Goal: Task Accomplishment & Management: Use online tool/utility

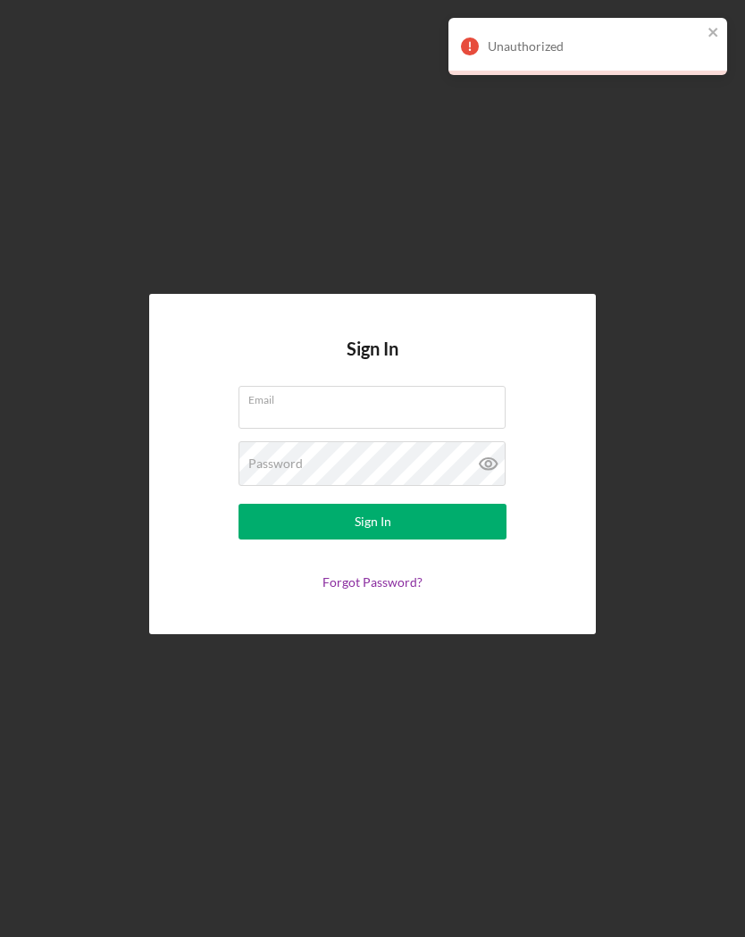
click at [327, 422] on input "Email" at bounding box center [371, 407] width 267 height 43
type input "[EMAIL_ADDRESS][DOMAIN_NAME]"
click at [471, 535] on button "Sign In" at bounding box center [372, 522] width 268 height 36
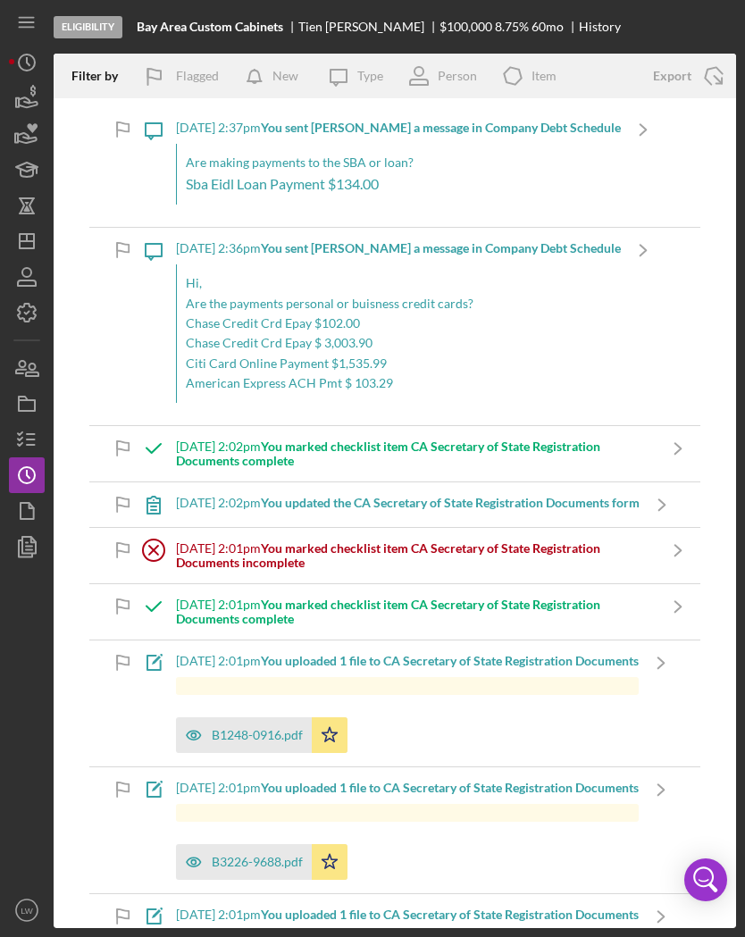
click at [35, 101] on icon "button" at bounding box center [26, 98] width 45 height 45
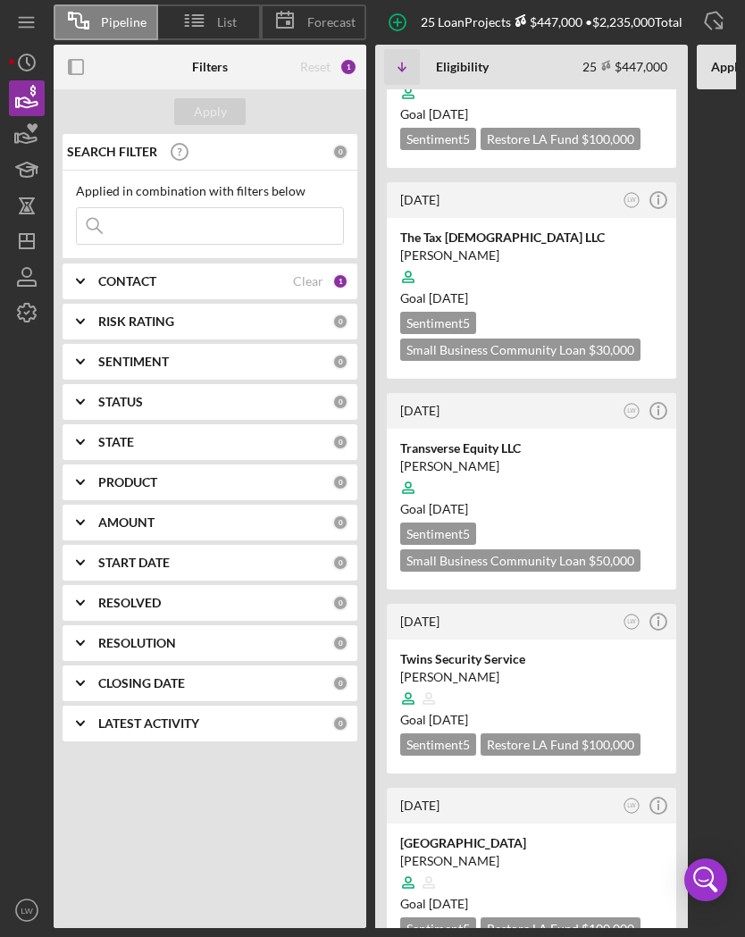
scroll to position [990, 0]
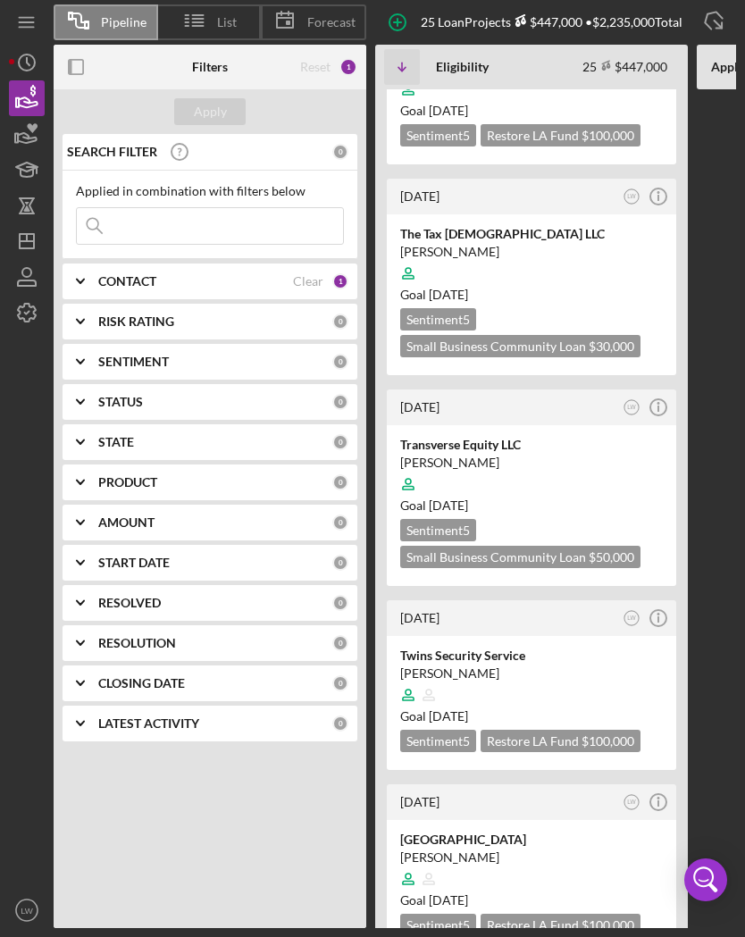
click at [568, 664] on div "[PERSON_NAME]" at bounding box center [531, 673] width 262 height 18
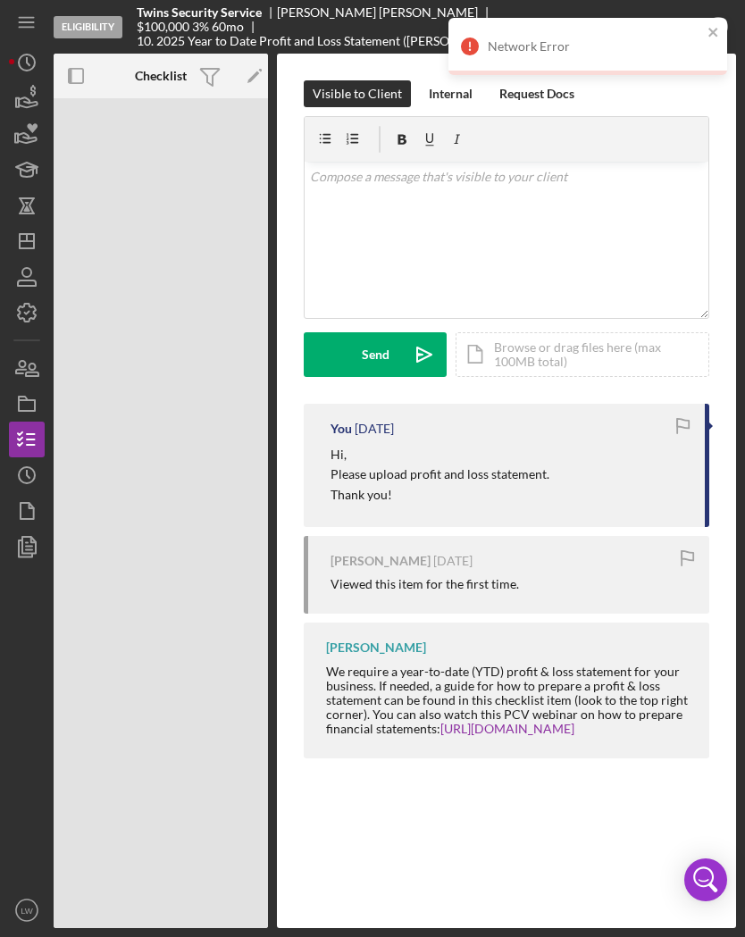
click at [44, 365] on icon "button" at bounding box center [26, 368] width 45 height 45
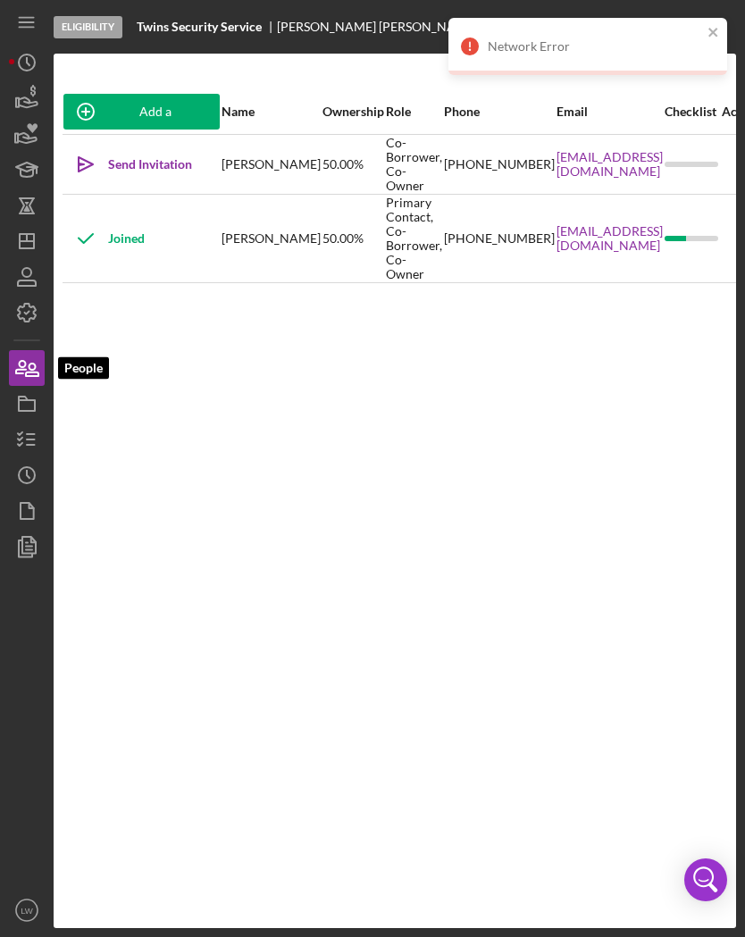
click at [40, 515] on icon "button" at bounding box center [26, 510] width 45 height 45
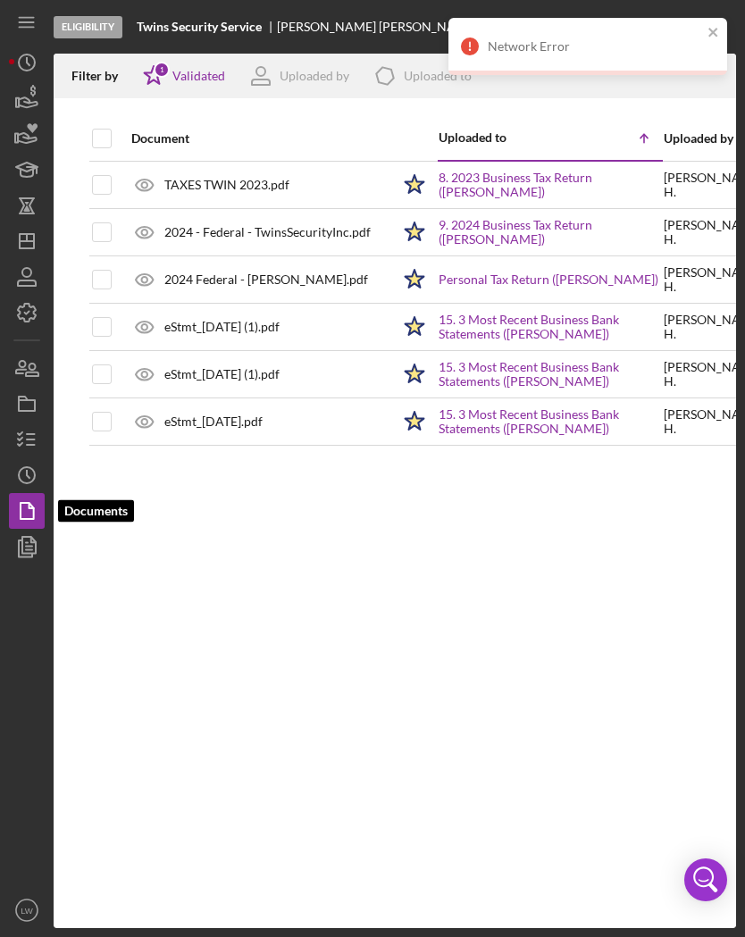
click at [504, 188] on link "8. 2023 Business Tax Return ([PERSON_NAME])" at bounding box center [549, 185] width 223 height 29
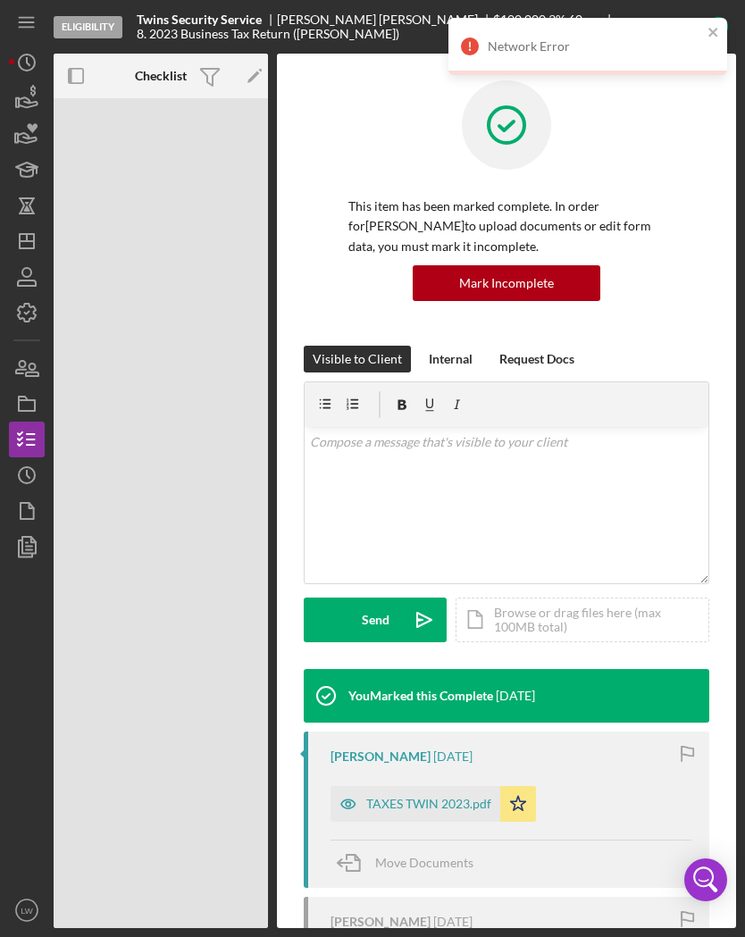
click at [417, 804] on div "TAXES TWIN 2023.pdf" at bounding box center [428, 803] width 125 height 14
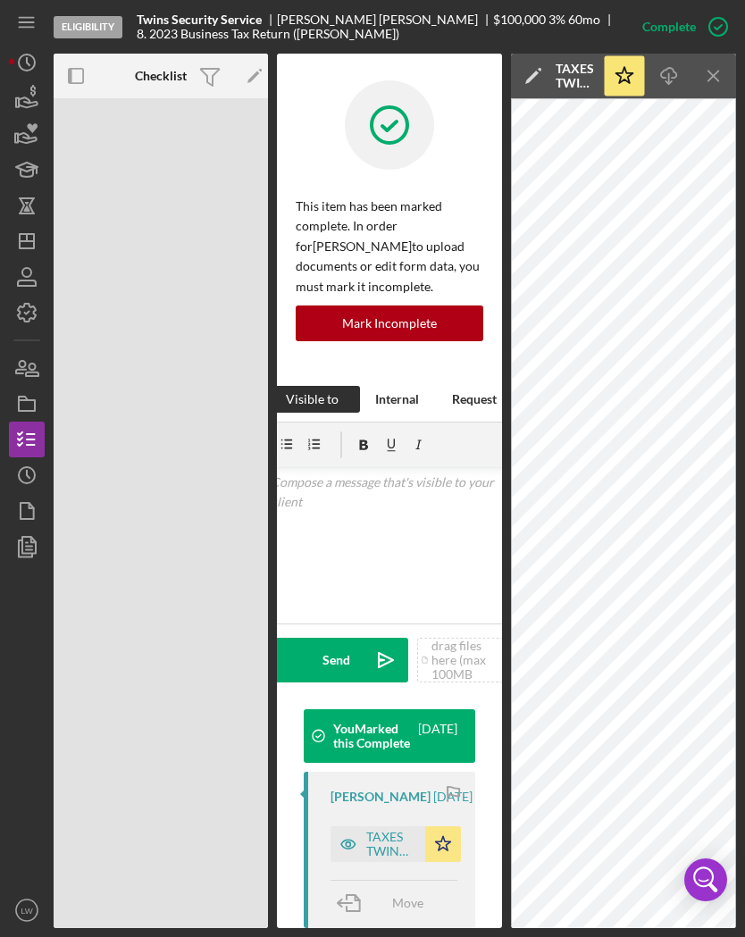
click at [669, 86] on icon "Icon/Download" at bounding box center [669, 76] width 40 height 40
click at [716, 70] on icon "Icon/Menu Close" at bounding box center [714, 76] width 40 height 40
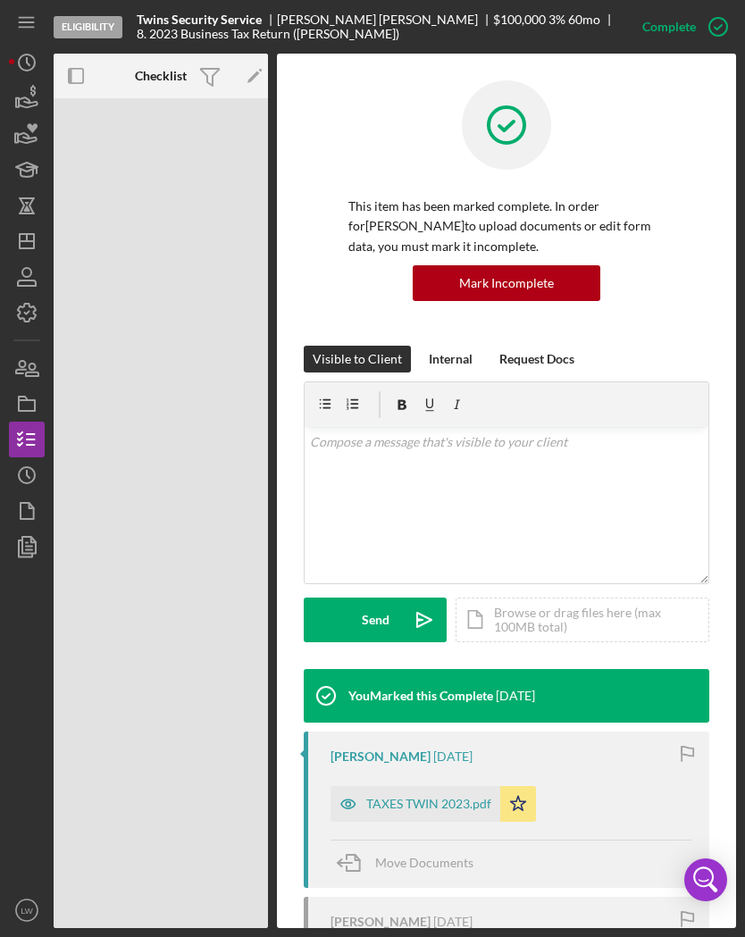
click at [43, 526] on icon "button" at bounding box center [26, 510] width 45 height 45
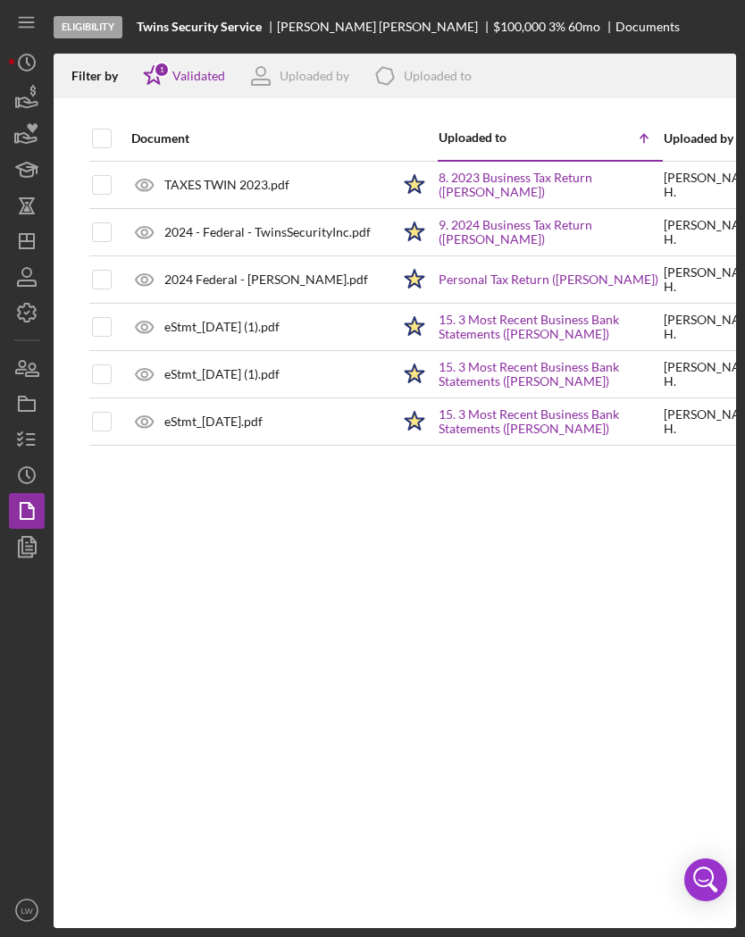
click at [494, 231] on link "9. 2024 Business Tax Return ([PERSON_NAME])" at bounding box center [549, 232] width 223 height 29
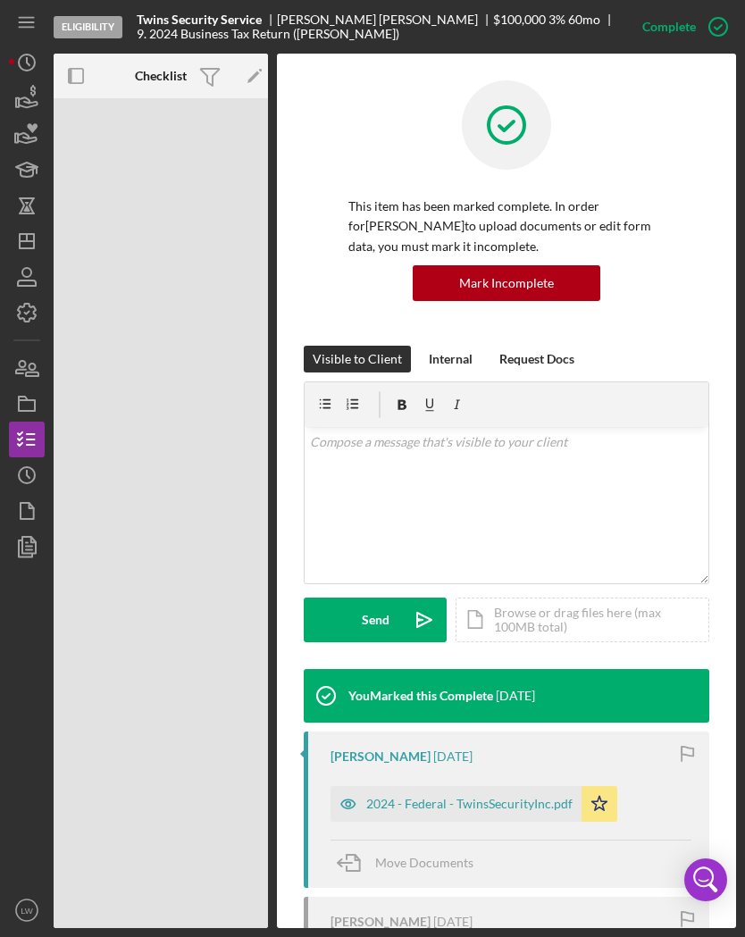
click at [499, 802] on div "2024 - Federal - TwinsSecurityInc.pdf" at bounding box center [469, 803] width 206 height 14
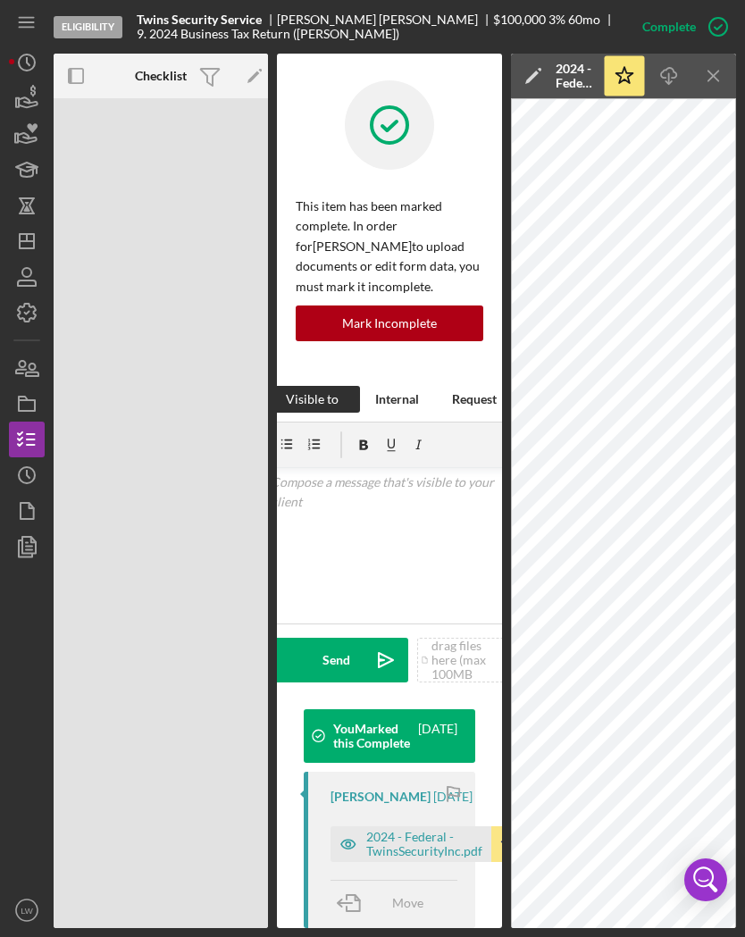
click at [670, 71] on icon "Icon/Download" at bounding box center [669, 76] width 40 height 40
click at [722, 81] on icon "Icon/Menu Close" at bounding box center [714, 76] width 40 height 40
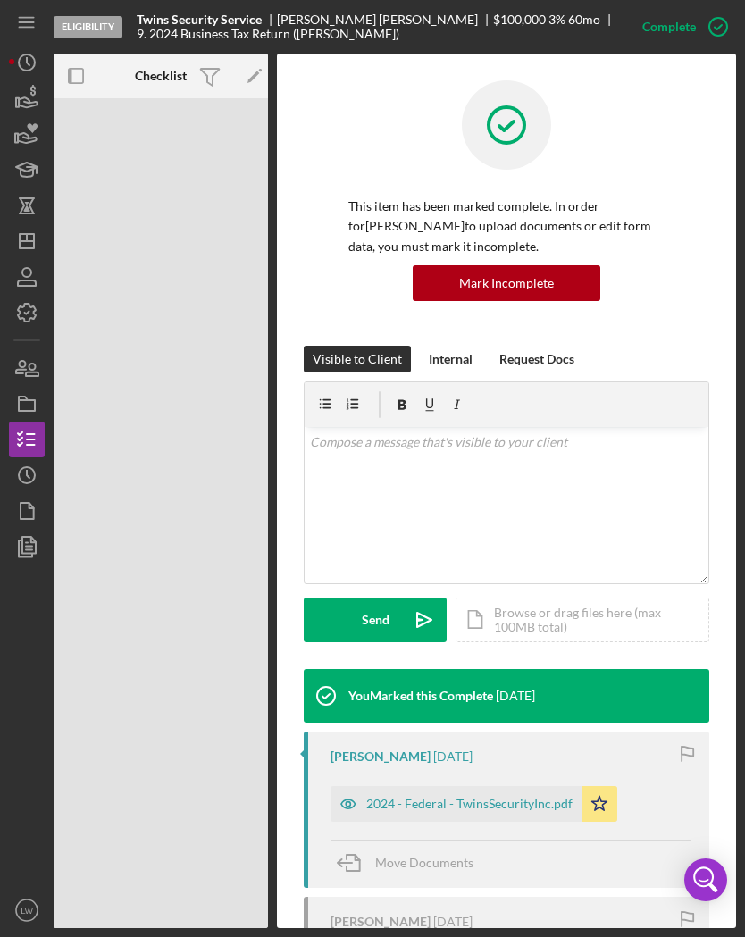
click at [44, 484] on icon "Icon/History" at bounding box center [26, 475] width 45 height 45
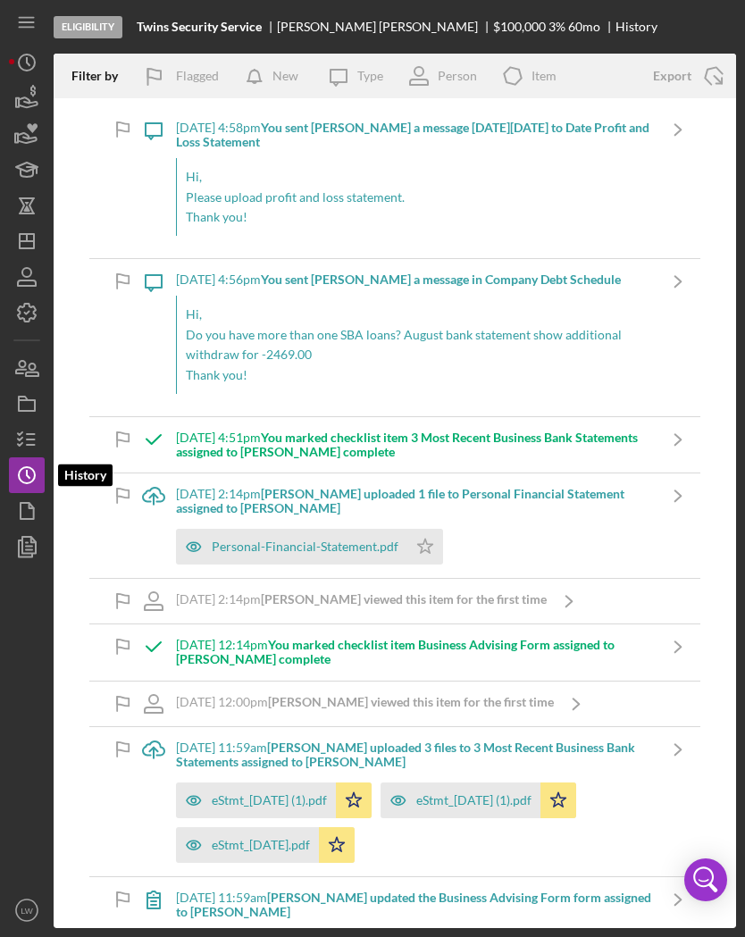
click at [44, 507] on icon "button" at bounding box center [26, 510] width 45 height 45
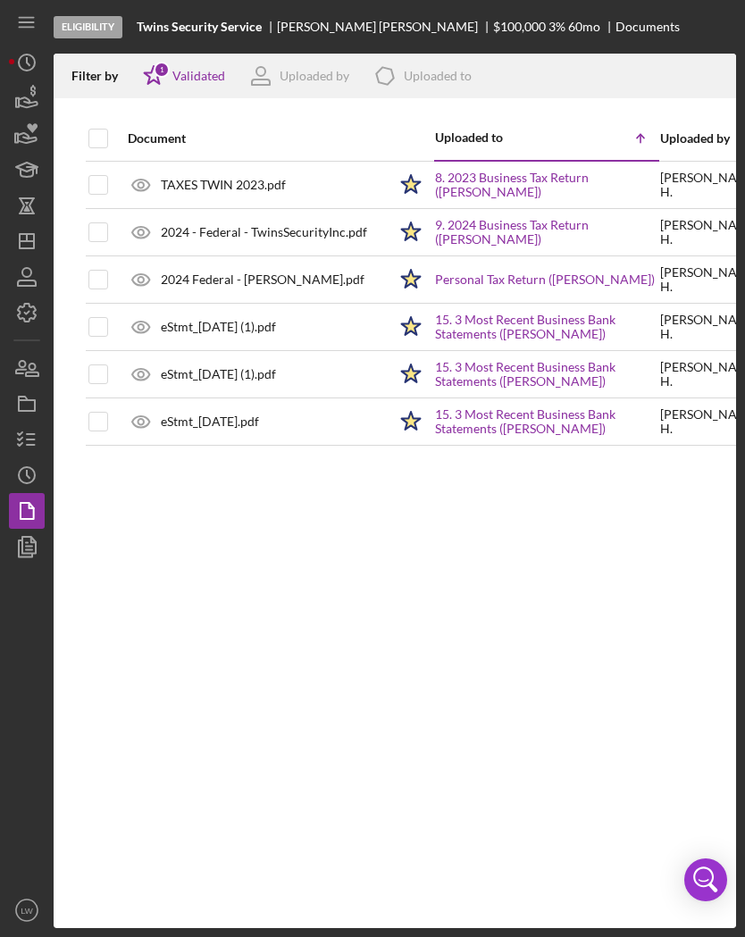
scroll to position [0, 3]
click at [32, 393] on icon "button" at bounding box center [26, 403] width 45 height 45
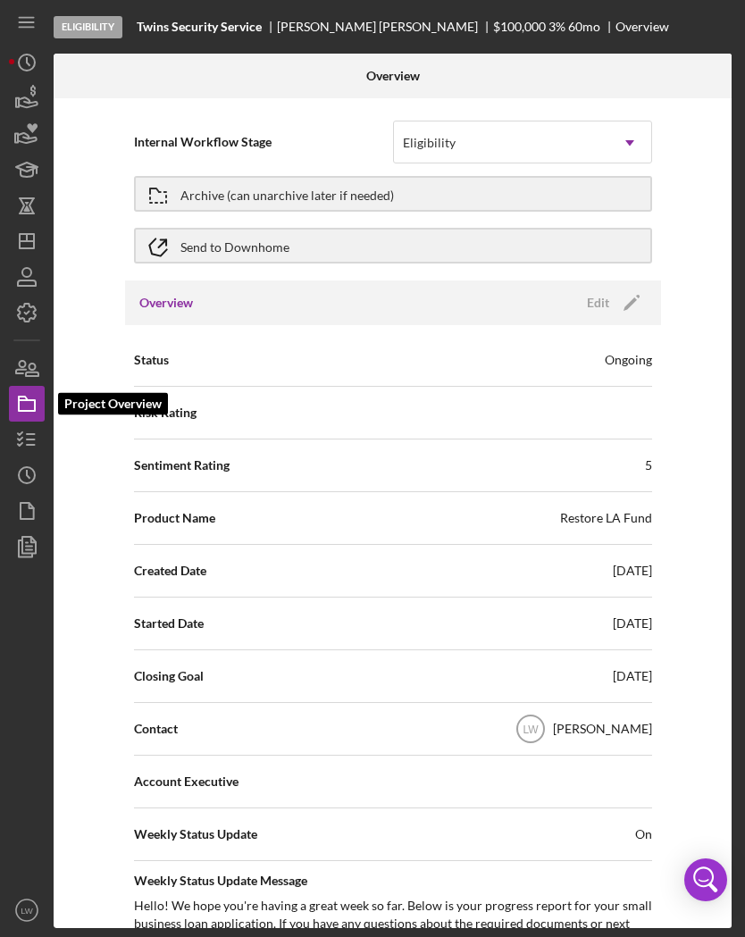
click at [28, 373] on icon "button" at bounding box center [26, 368] width 45 height 45
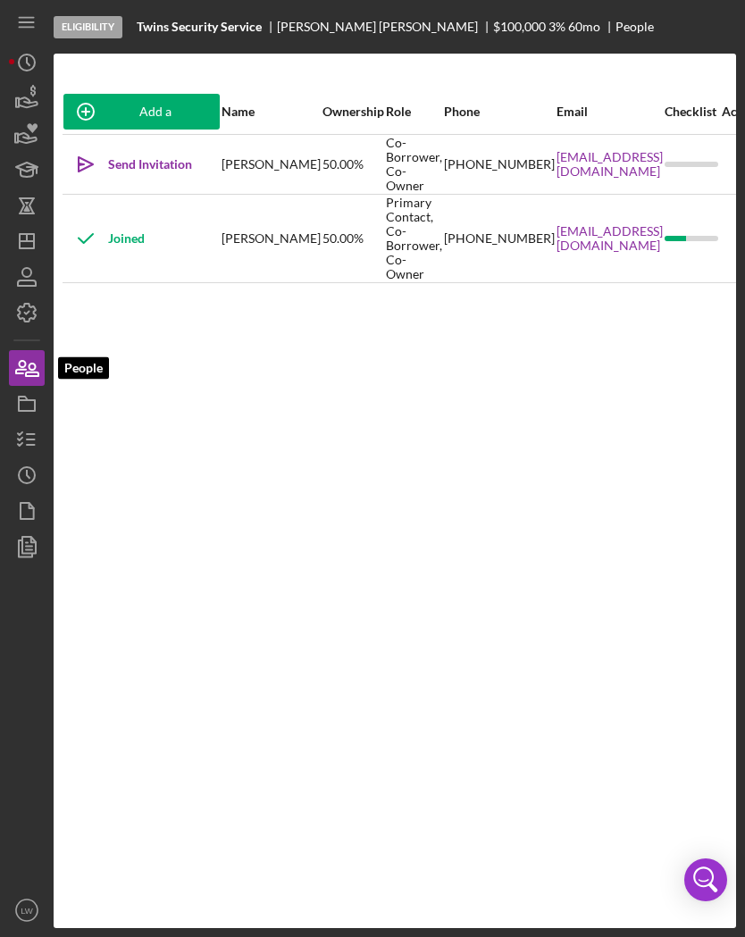
click at [25, 474] on icon "Icon/History" at bounding box center [26, 475] width 45 height 45
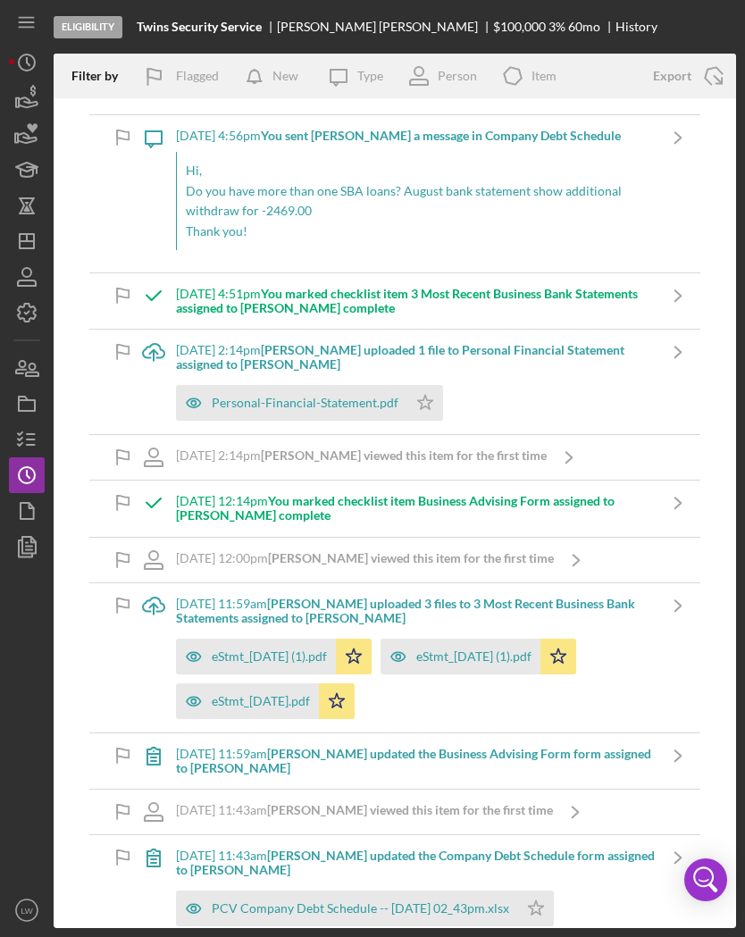
scroll to position [146, 0]
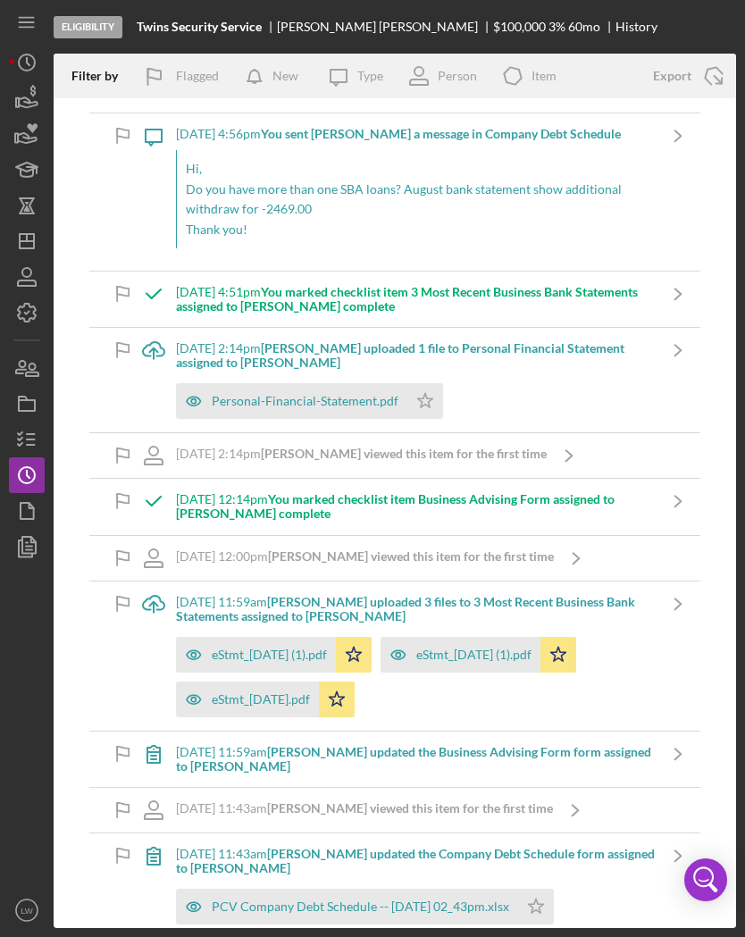
click at [44, 446] on icon "button" at bounding box center [26, 439] width 45 height 45
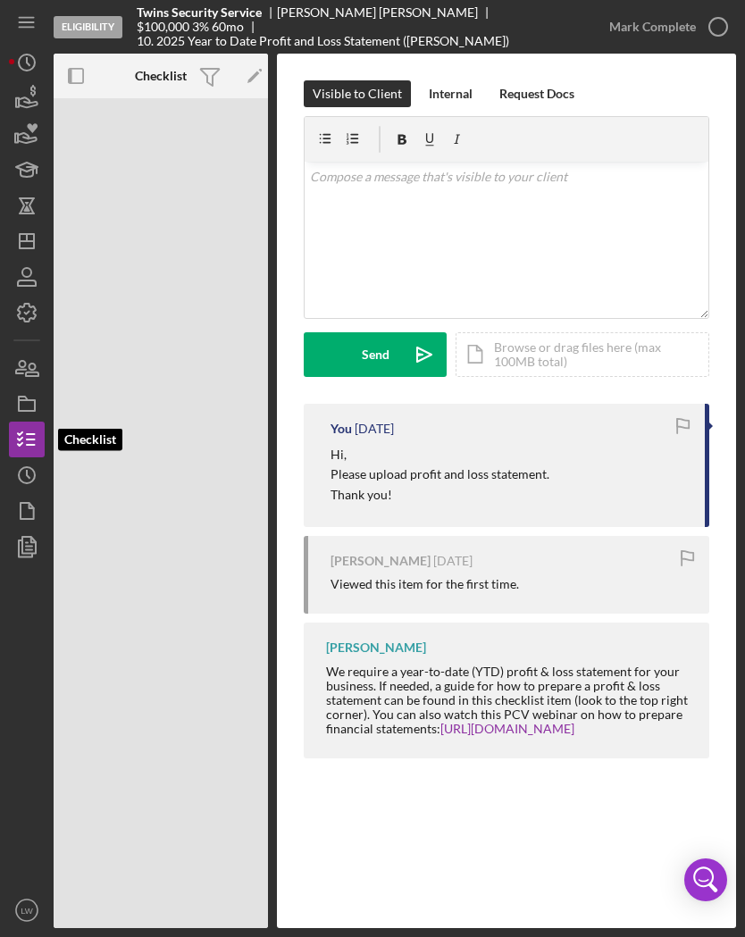
click at [43, 519] on icon "button" at bounding box center [26, 510] width 45 height 45
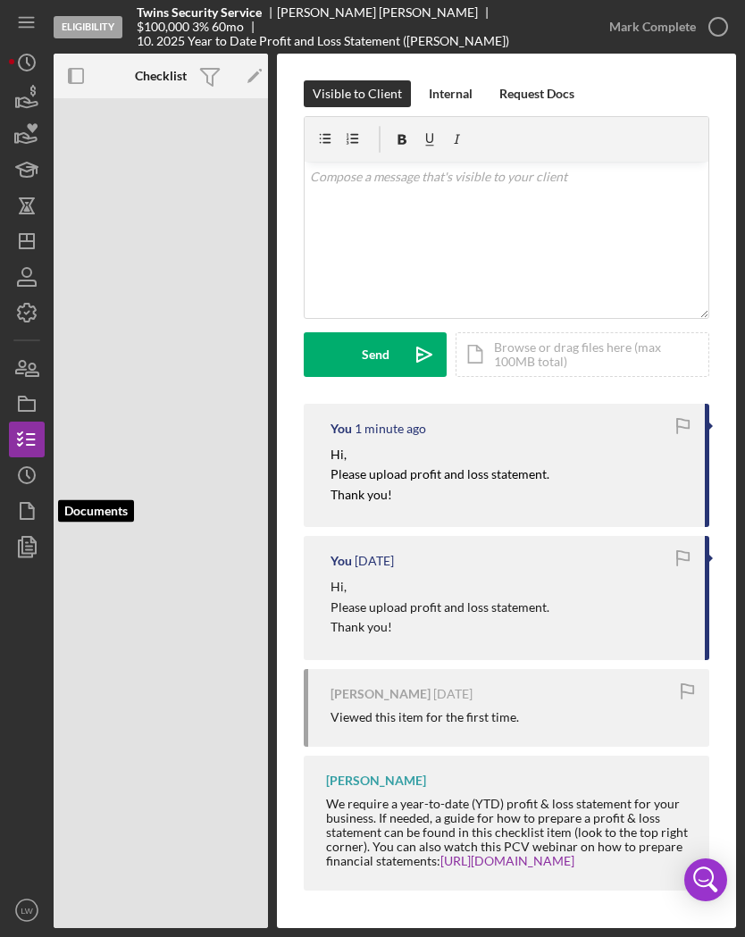
click at [42, 129] on icon "button" at bounding box center [26, 134] width 45 height 45
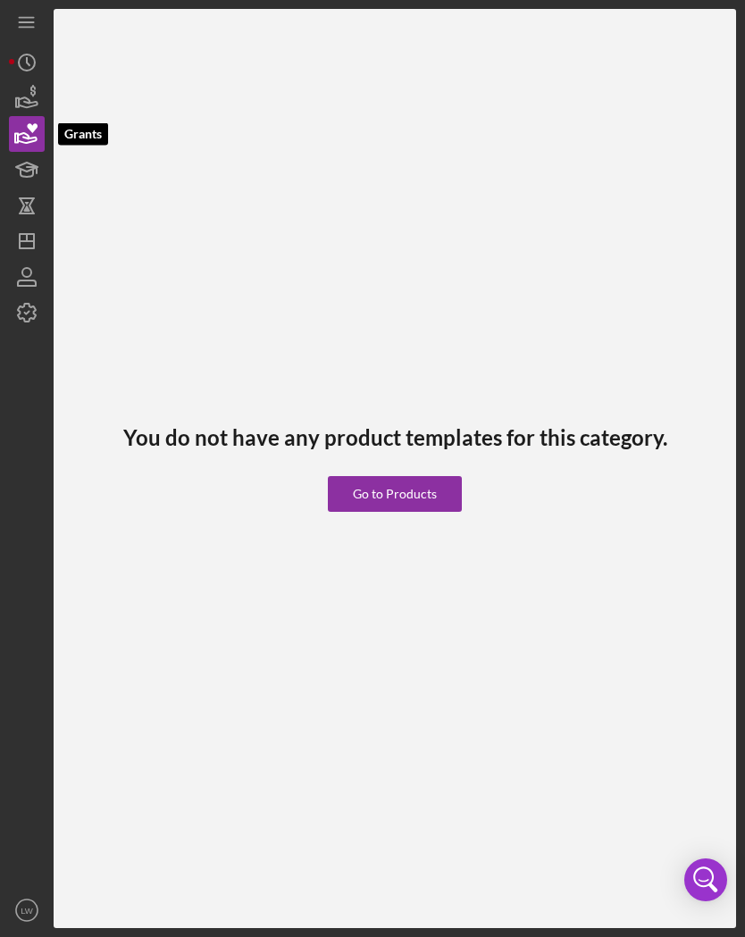
click at [42, 157] on icon "button" at bounding box center [26, 169] width 45 height 45
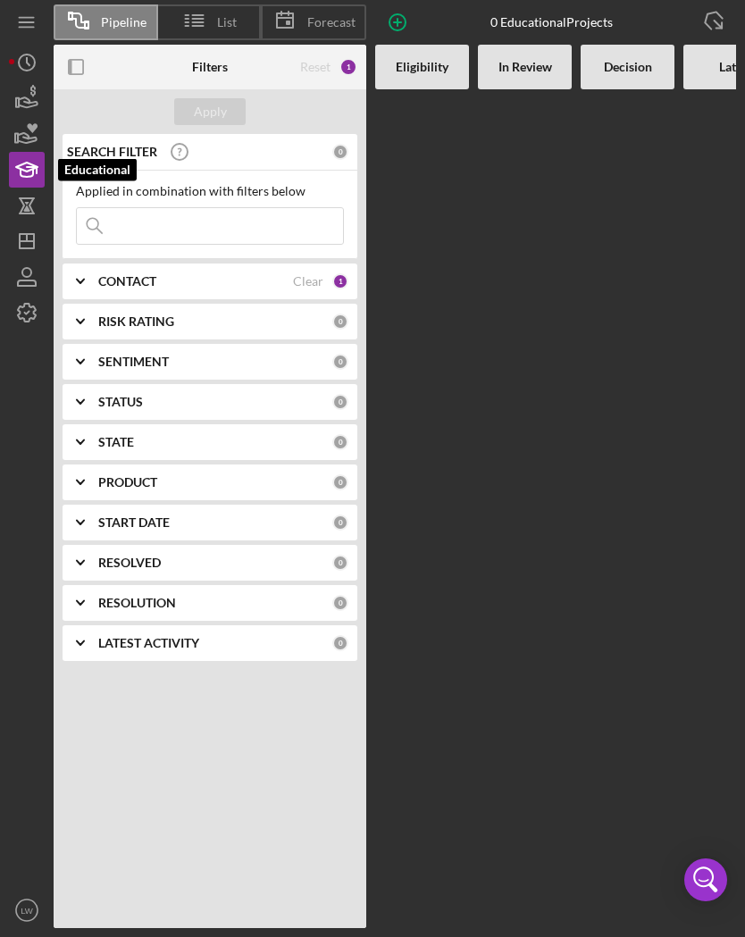
click at [40, 70] on icon "Icon/History" at bounding box center [26, 62] width 45 height 45
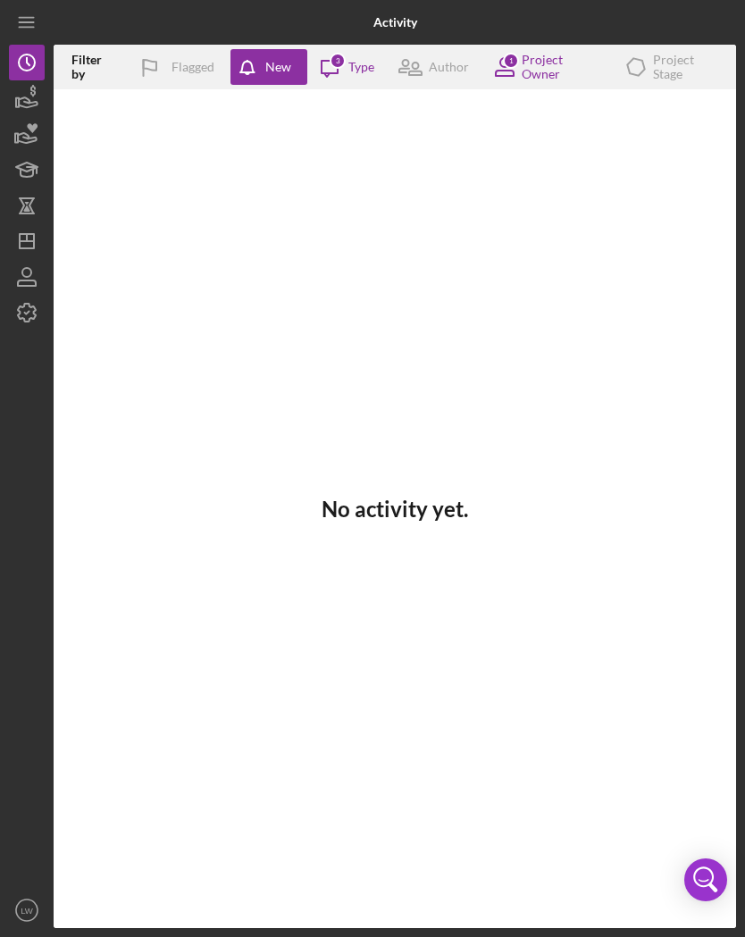
click at [37, 106] on icon "button" at bounding box center [26, 98] width 45 height 45
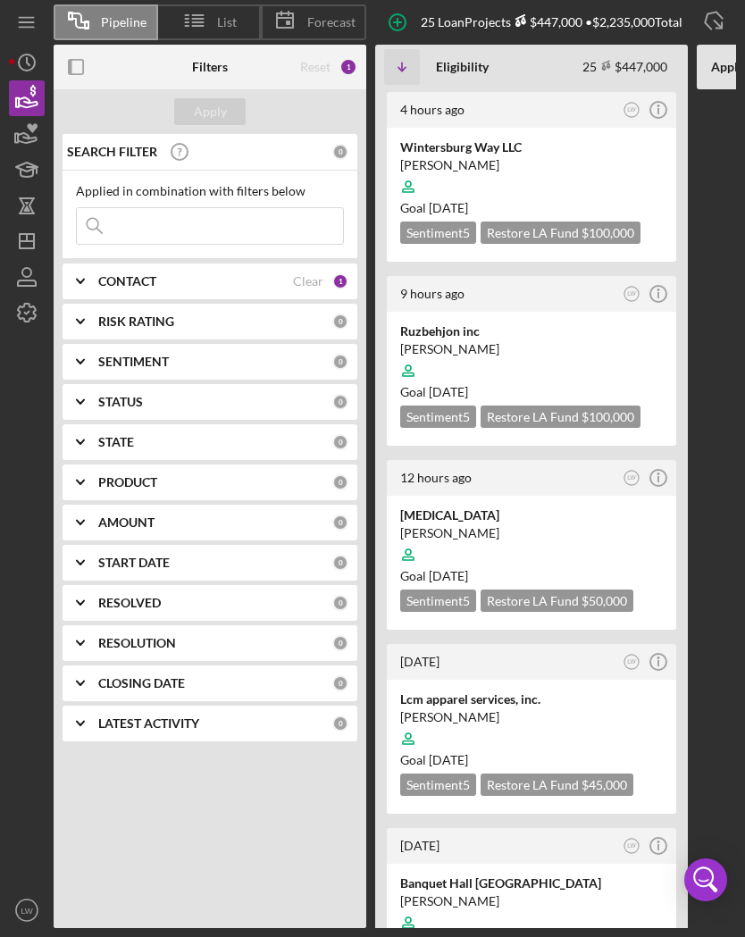
click at [222, 29] on div "List" at bounding box center [209, 22] width 103 height 36
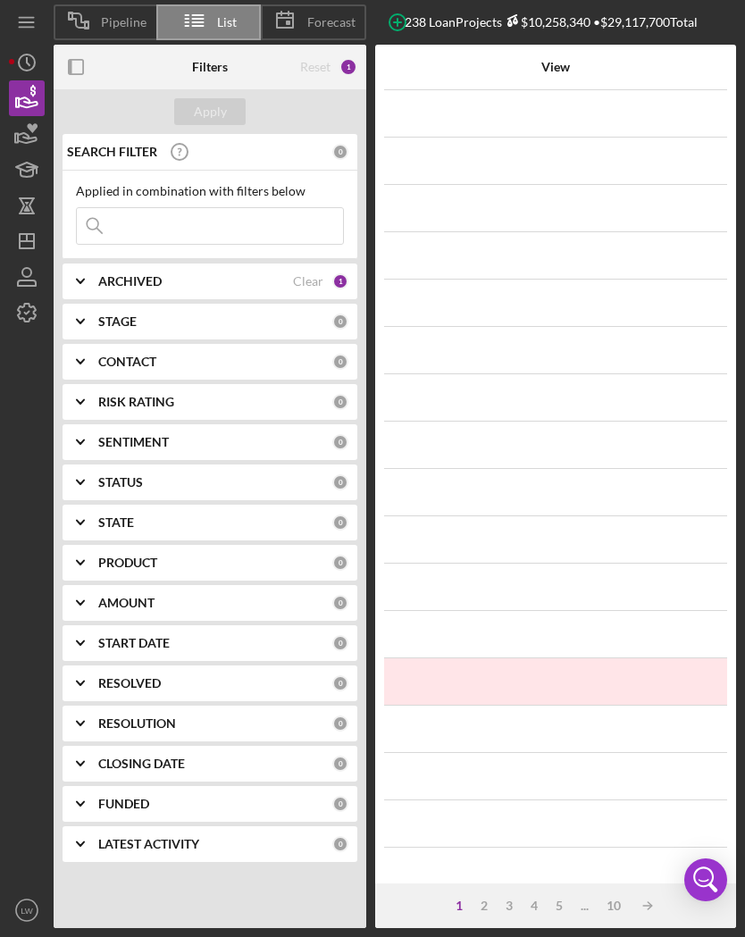
click at [186, 26] on line at bounding box center [187, 26] width 4 height 0
click at [213, 12] on icon at bounding box center [194, 20] width 45 height 45
click at [212, 15] on icon at bounding box center [194, 20] width 45 height 45
click at [26, 54] on icon "Icon/History" at bounding box center [26, 62] width 45 height 45
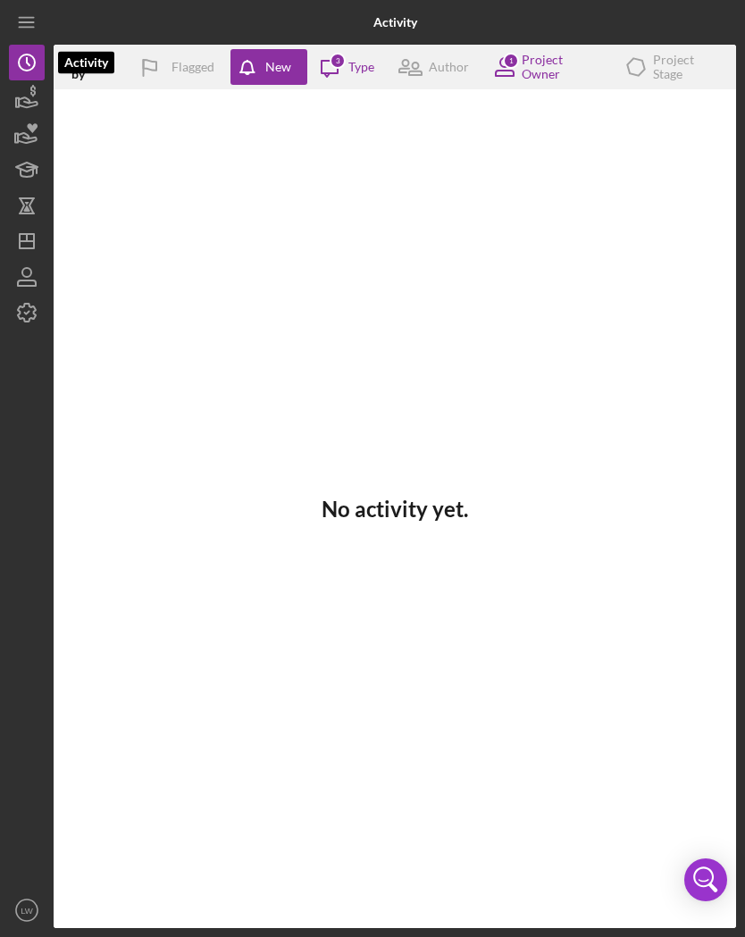
click at [41, 94] on icon "button" at bounding box center [26, 98] width 45 height 45
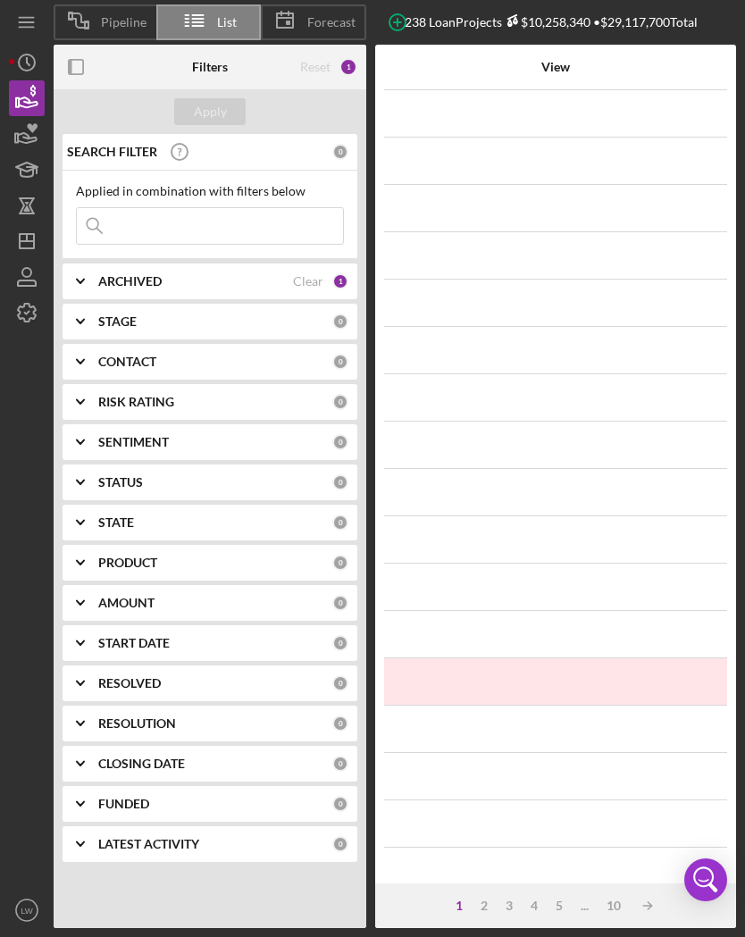
click at [596, 54] on div "View" at bounding box center [555, 67] width 302 height 43
click at [314, 21] on span "Forecast" at bounding box center [331, 22] width 48 height 14
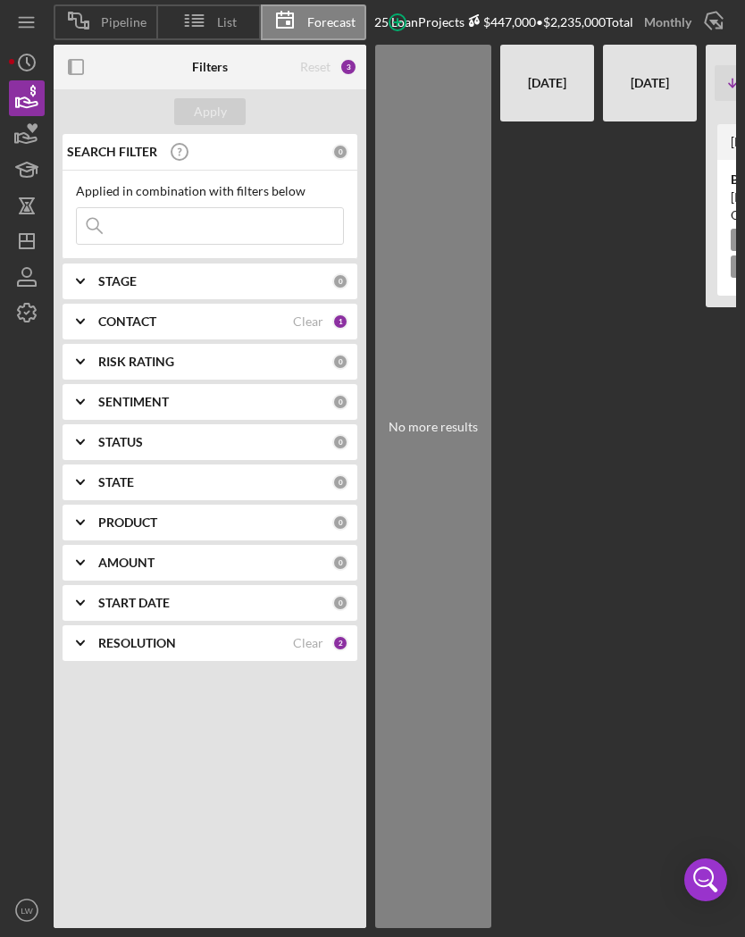
click at [234, 23] on span "List" at bounding box center [227, 22] width 20 height 14
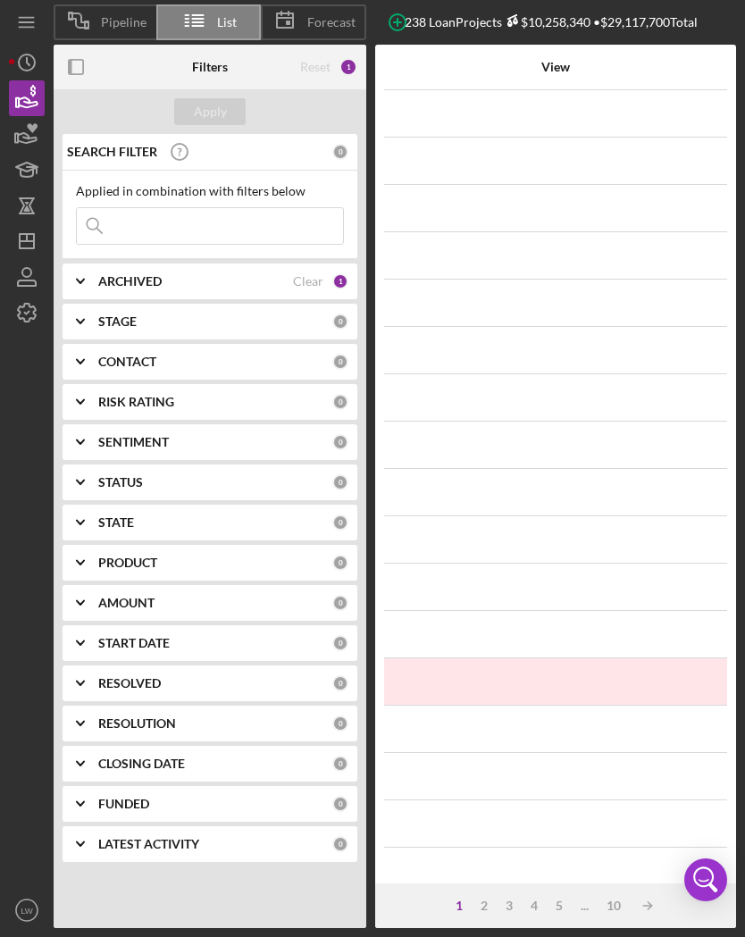
click at [192, 22] on line at bounding box center [197, 22] width 11 height 0
click at [122, 35] on div "Pipeline" at bounding box center [105, 22] width 103 height 36
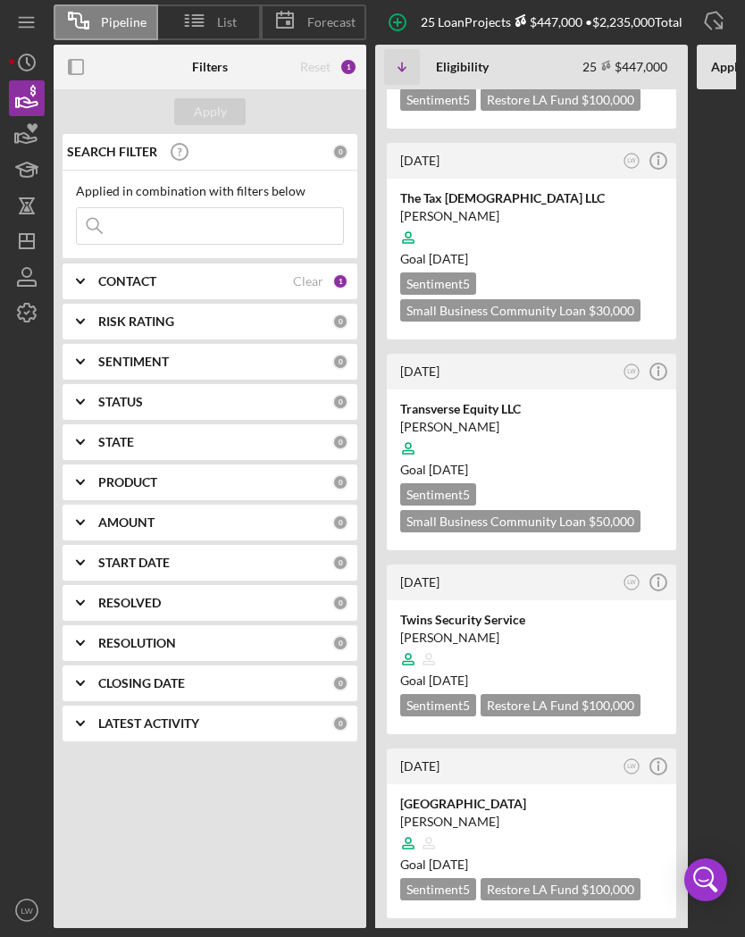
scroll to position [1028, 0]
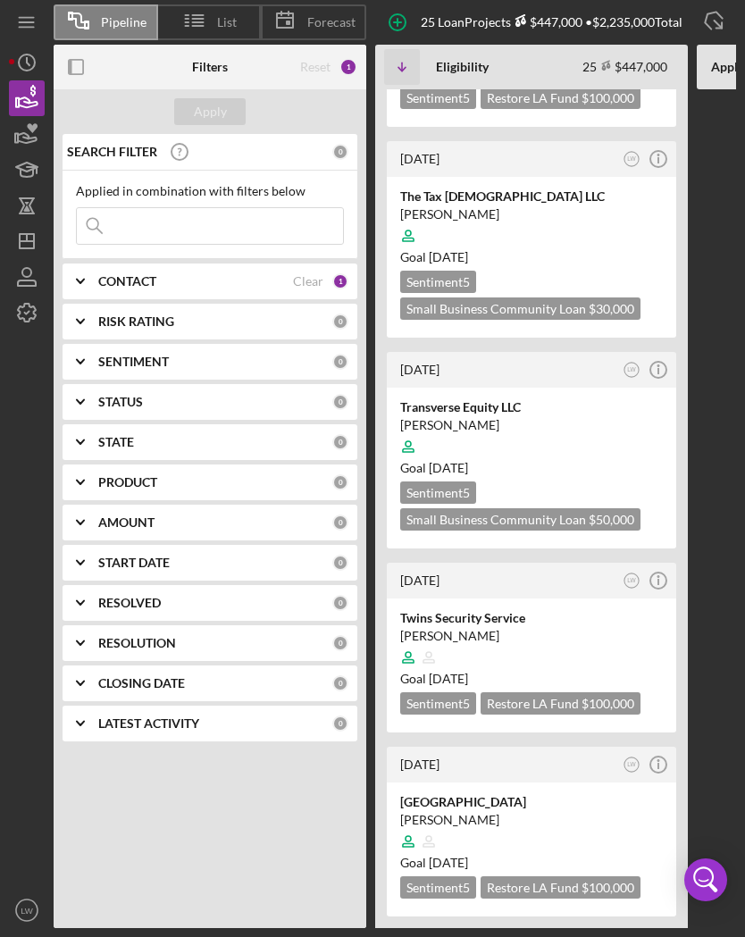
click at [610, 640] on div at bounding box center [531, 657] width 262 height 34
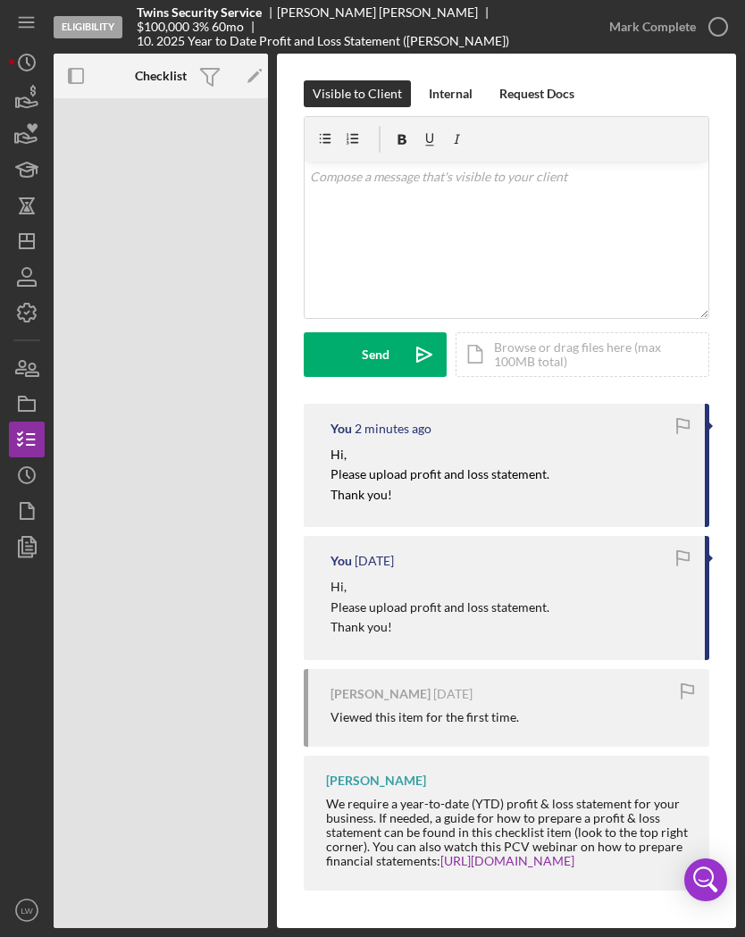
click at [42, 397] on icon "button" at bounding box center [26, 403] width 45 height 45
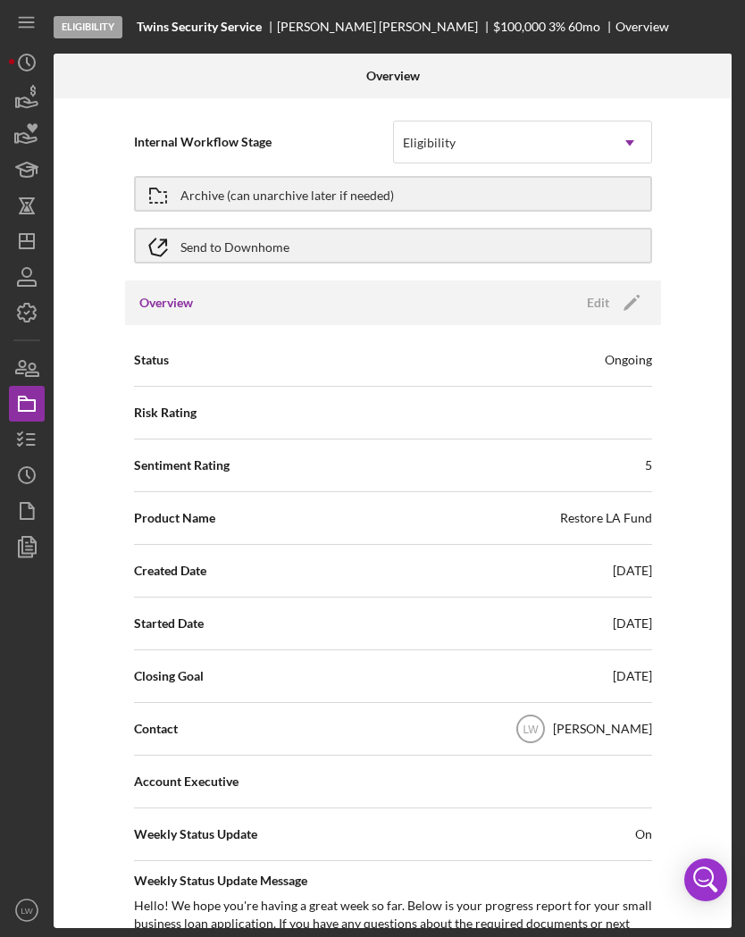
click at [35, 466] on icon "Icon/History" at bounding box center [26, 475] width 45 height 45
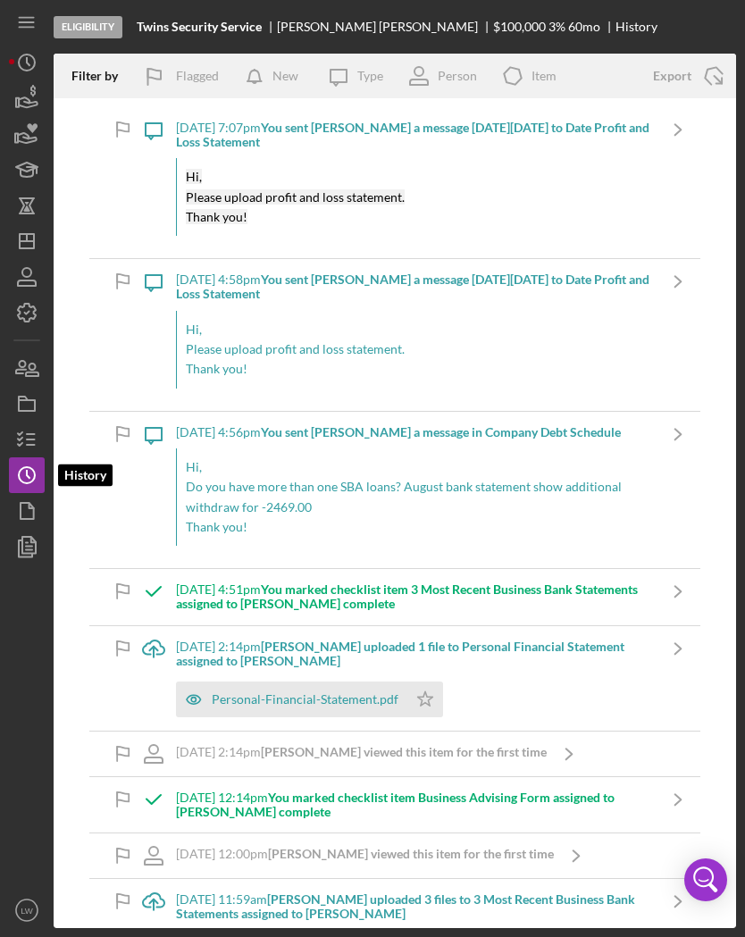
click at [31, 519] on polygon "button" at bounding box center [27, 511] width 13 height 16
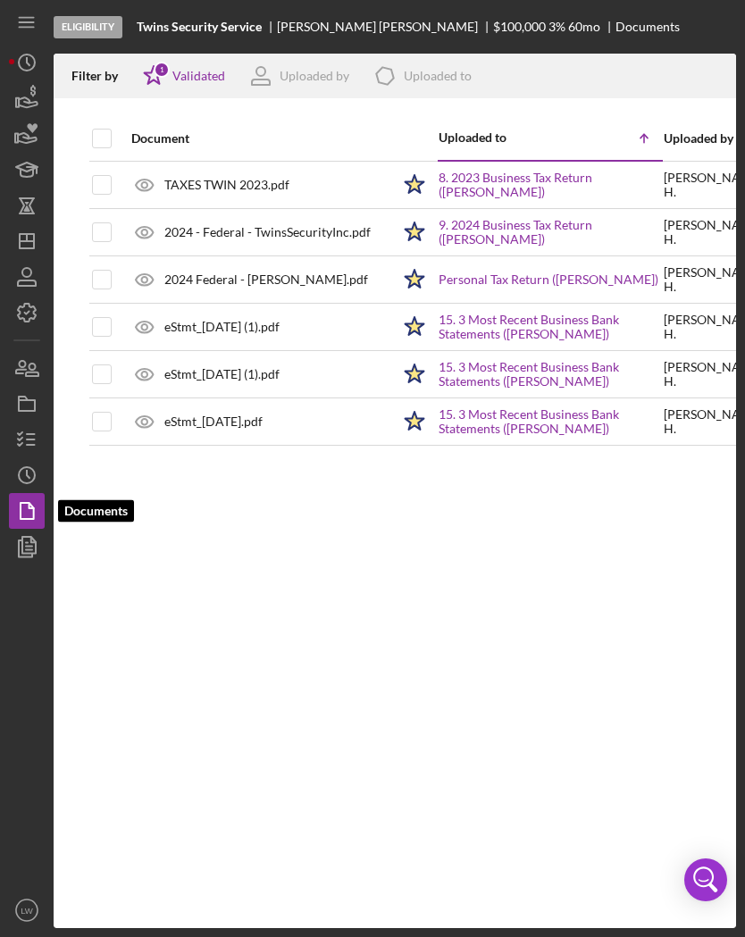
click at [31, 562] on icon "button" at bounding box center [26, 546] width 45 height 45
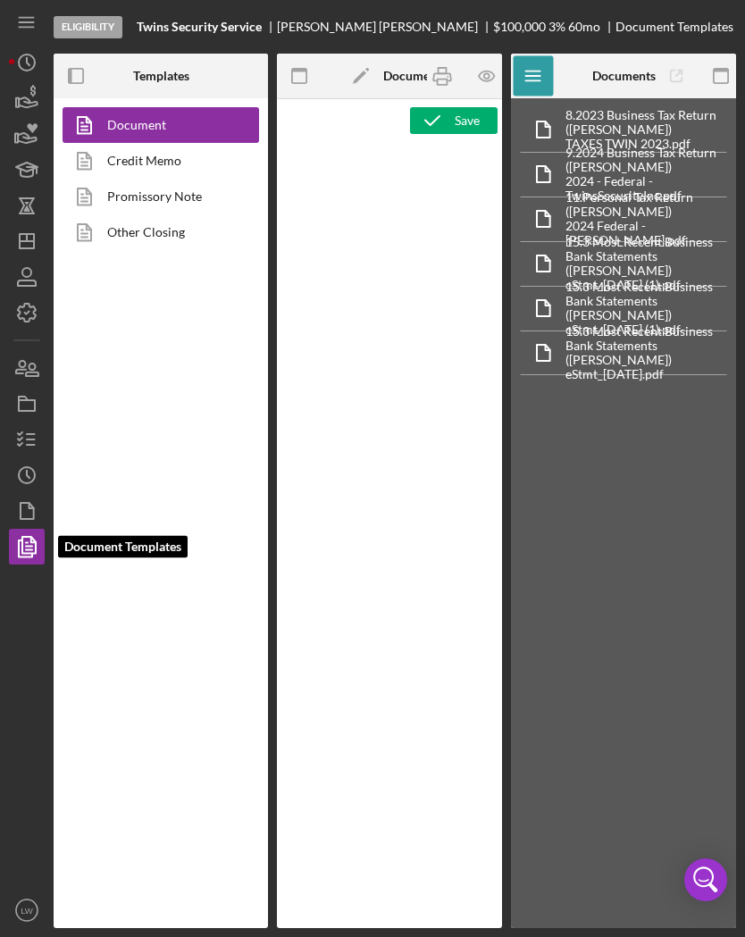
type textarea "<h1 style="text-align: center;">Full Application Form</h1> <h2 style="text-alig…"
